Goal: Task Accomplishment & Management: Complete application form

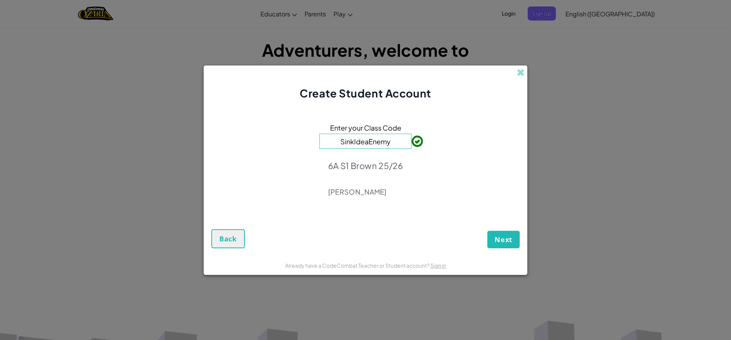
click at [394, 141] on input "SinkIdeaEnemy" at bounding box center [366, 141] width 92 height 15
drag, startPoint x: 394, startPoint y: 141, endPoint x: 308, endPoint y: 148, distance: 86.8
click at [308, 148] on div "Enter your Class Code SinkIdeaEnemy 6A S1 Brown 25/26 [PERSON_NAME]" at bounding box center [365, 162] width 309 height 107
click at [491, 245] on button "Next" at bounding box center [504, 240] width 32 height 18
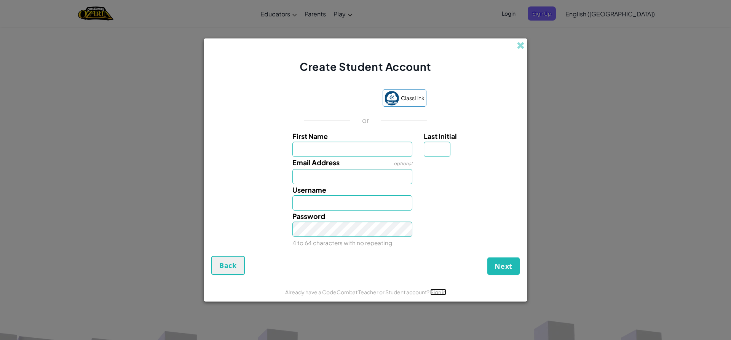
click at [447, 294] on link "Sign in" at bounding box center [439, 292] width 16 height 7
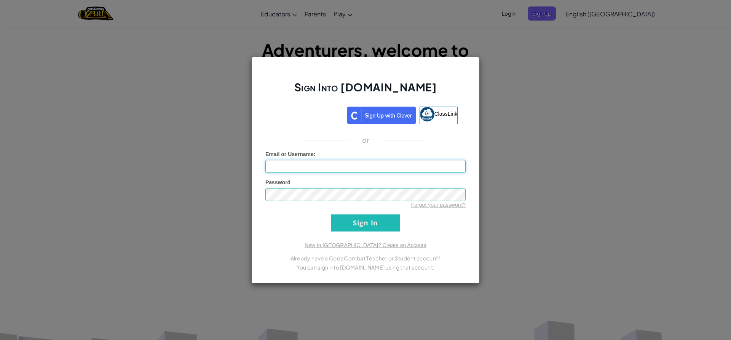
click at [310, 168] on input "Email or Username :" at bounding box center [366, 166] width 200 height 13
type input "KaidenB246"
click at [331, 214] on input "Sign In" at bounding box center [365, 222] width 69 height 17
